Goal: Information Seeking & Learning: Learn about a topic

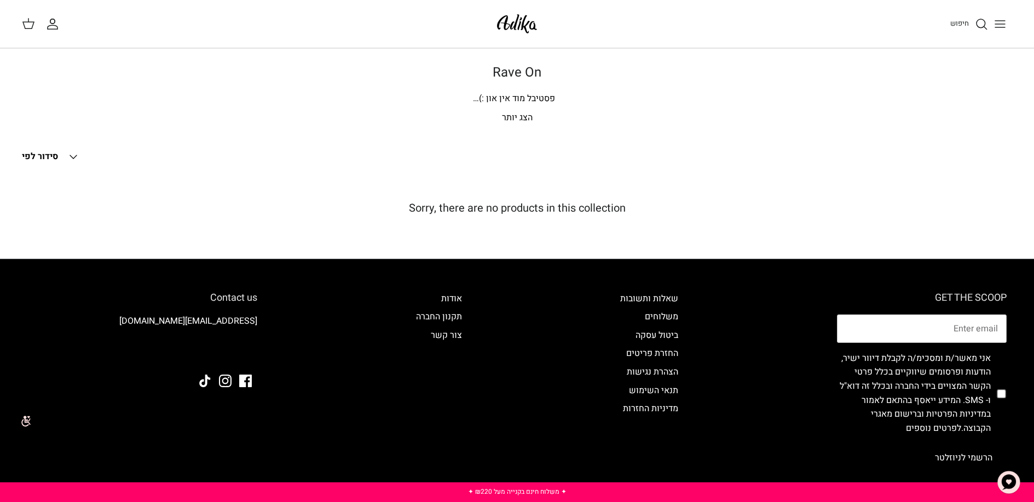
click at [519, 121] on p "הצג יותר" at bounding box center [517, 118] width 766 height 14
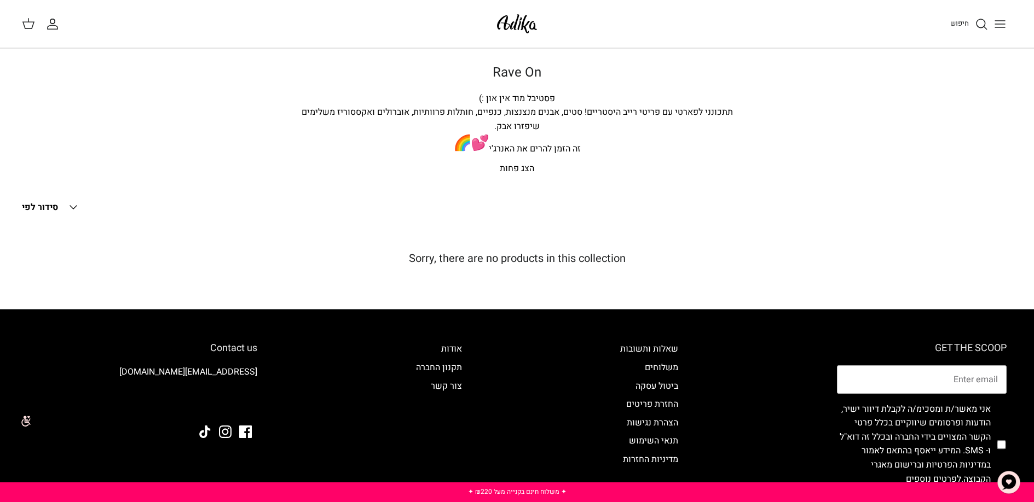
click at [990, 27] on button "Toggle menu" at bounding box center [1000, 24] width 24 height 24
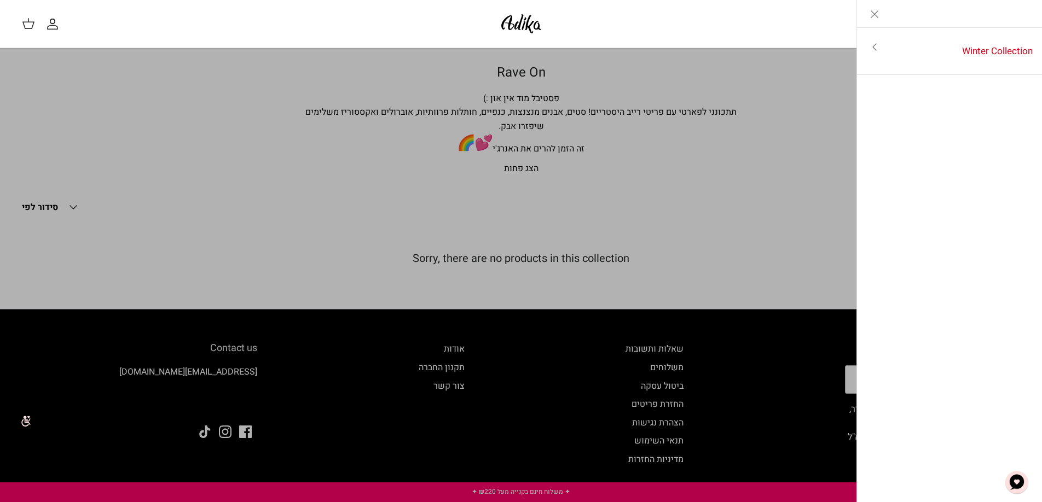
click at [878, 52] on icon "Toggle menu" at bounding box center [874, 46] width 13 height 13
click at [871, 21] on link "Close" at bounding box center [874, 13] width 35 height 27
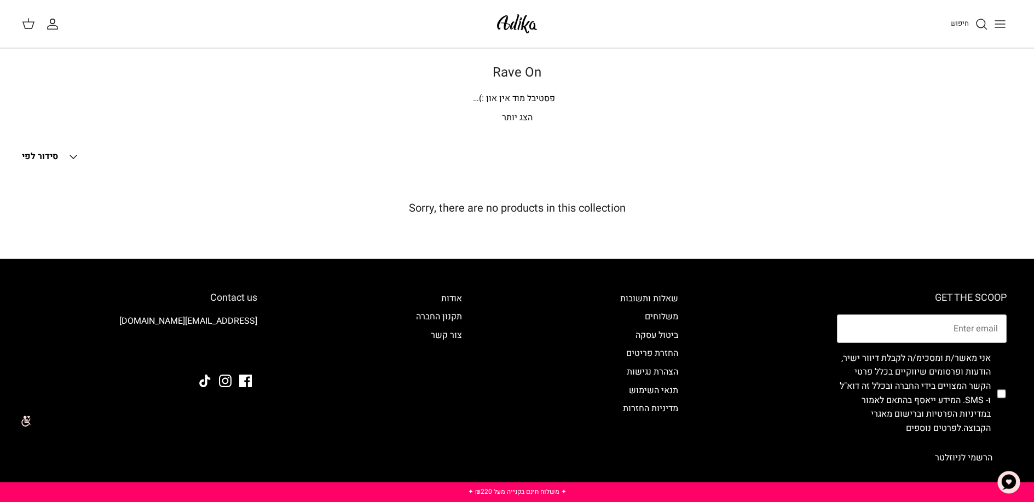
click at [507, 98] on div "פסטיבל מוד אין און :)" at bounding box center [517, 99] width 438 height 14
click at [471, 99] on div "פסטיבל מוד אין און :)" at bounding box center [517, 99] width 438 height 14
click at [517, 120] on p "הצג יותר" at bounding box center [517, 118] width 766 height 14
